Goal: Browse casually

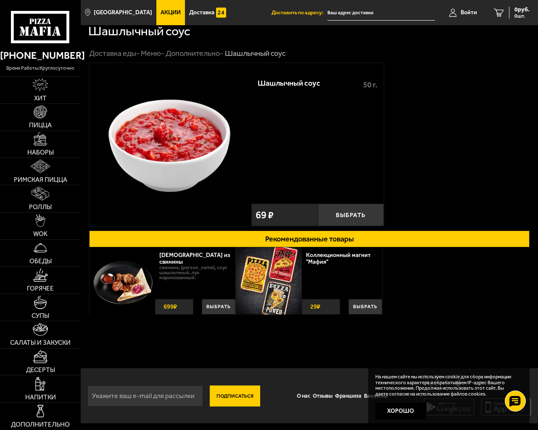
scroll to position [7, 0]
type input "[EMAIL_ADDRESS][DOMAIN_NAME]"
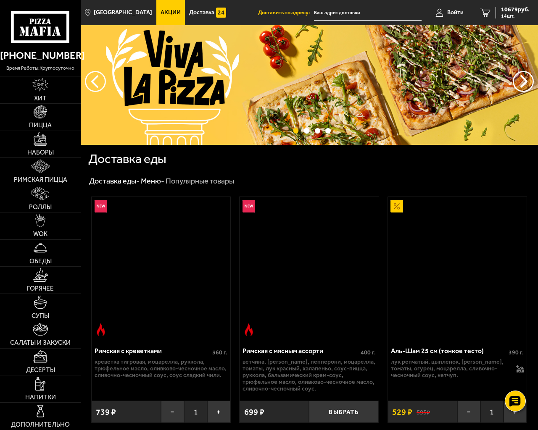
scroll to position [1351, 0]
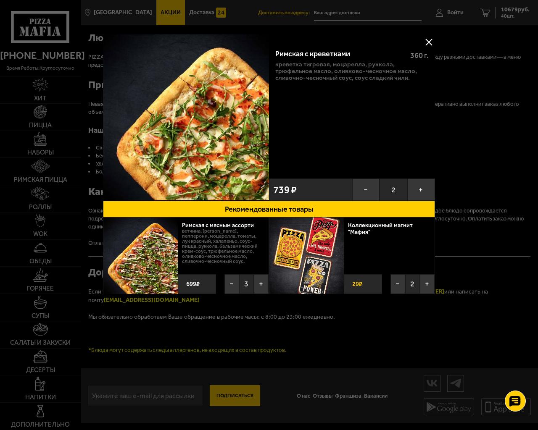
scroll to position [117, 0]
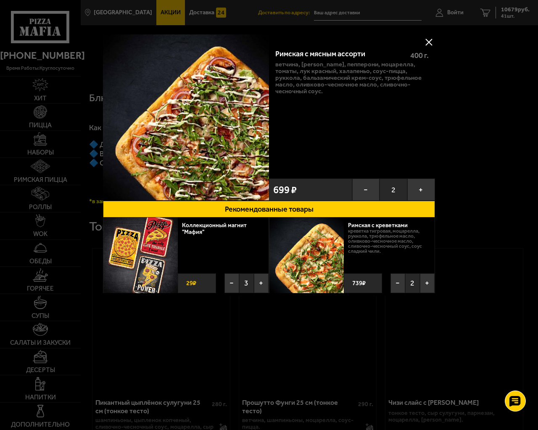
scroll to position [909, 0]
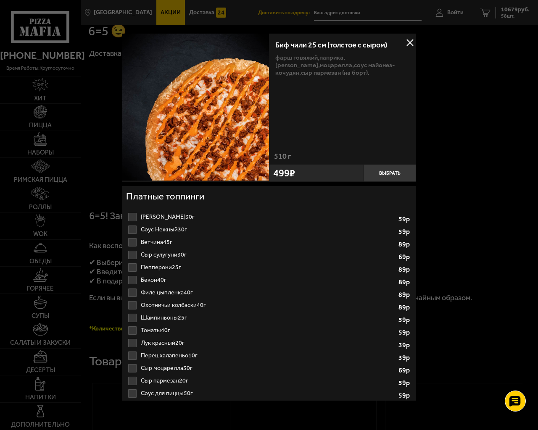
scroll to position [3030, 0]
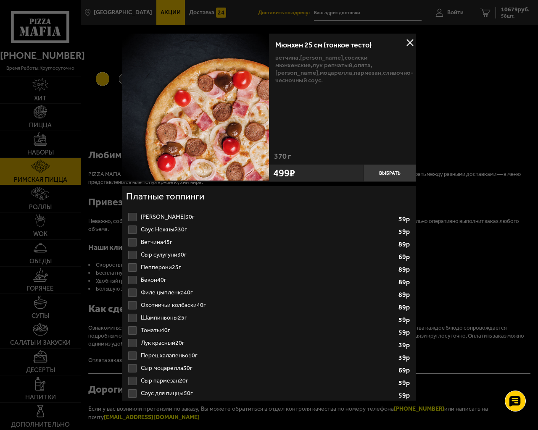
scroll to position [8, 0]
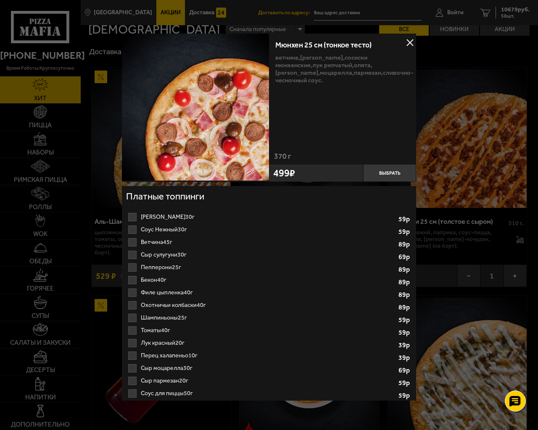
scroll to position [1105, 0]
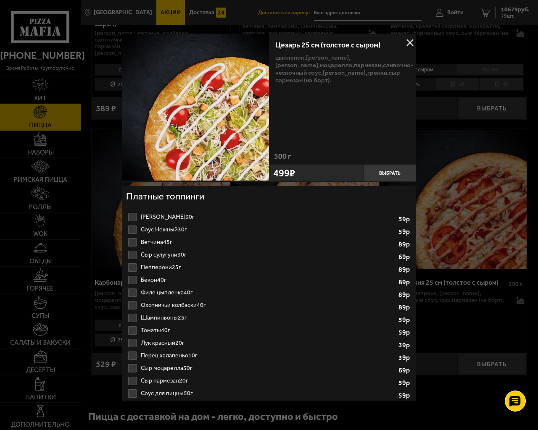
scroll to position [2814, 0]
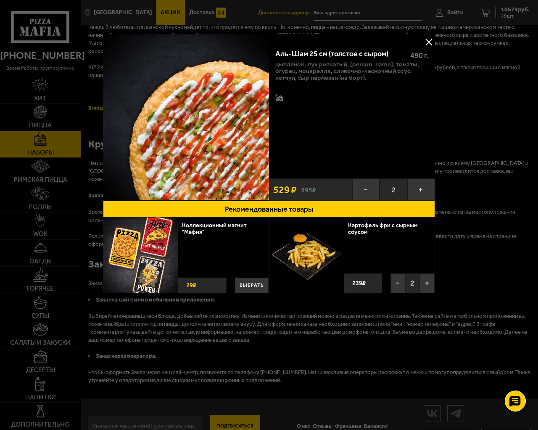
scroll to position [2915, 0]
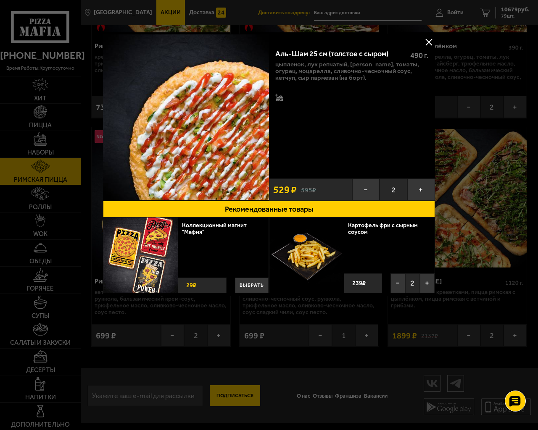
scroll to position [184, 0]
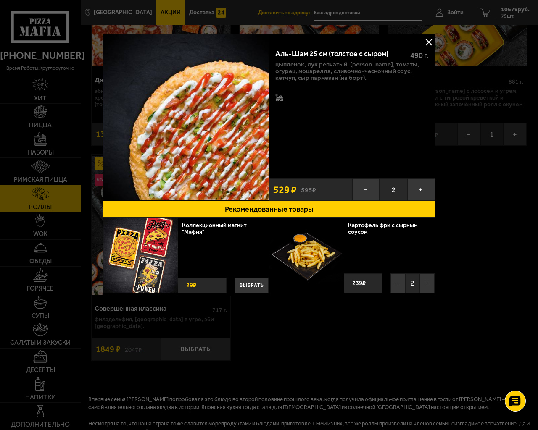
scroll to position [1497, 0]
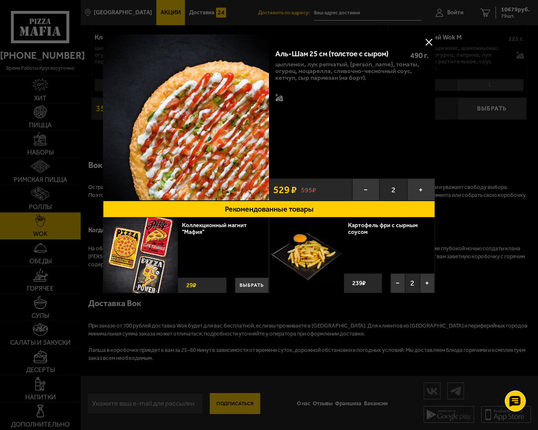
scroll to position [1188, 0]
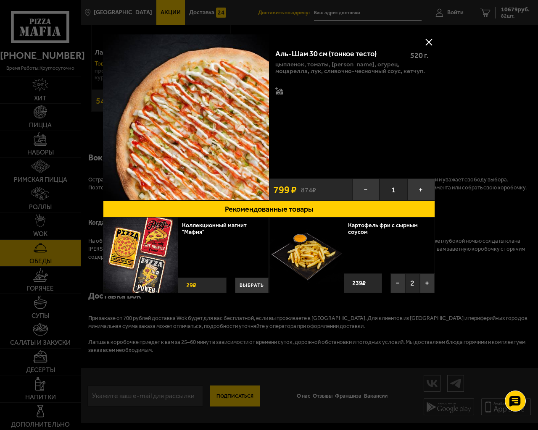
scroll to position [159, 0]
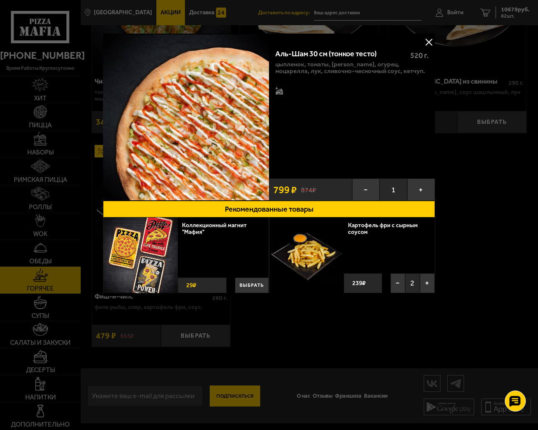
scroll to position [1103, 0]
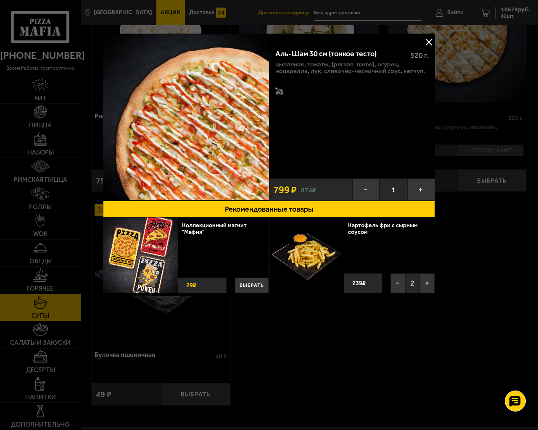
scroll to position [674, 0]
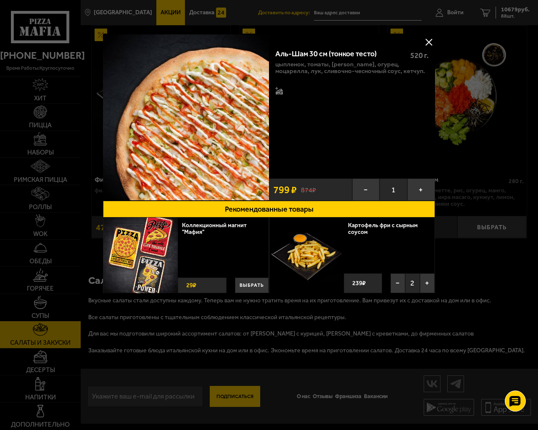
scroll to position [1007, 0]
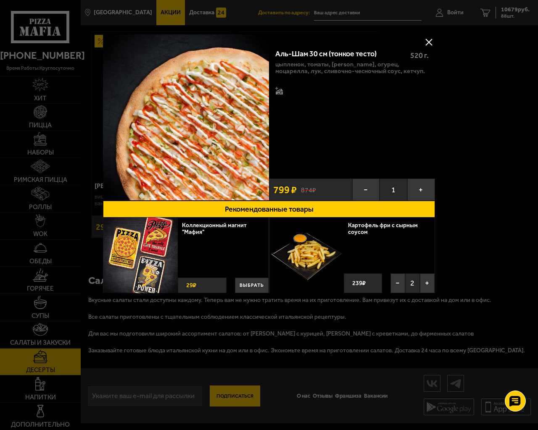
scroll to position [587, 0]
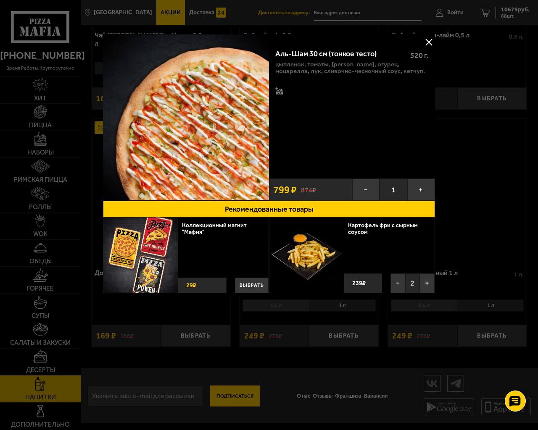
scroll to position [195, 0]
